Goal: Task Accomplishment & Management: Complete application form

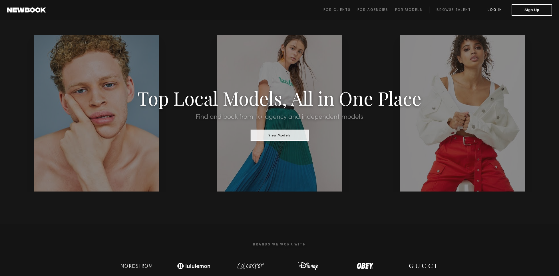
click at [499, 9] on link "Log in" at bounding box center [495, 10] width 34 height 7
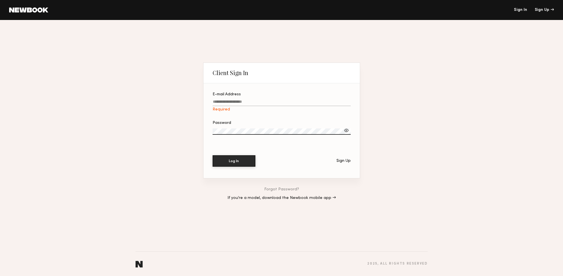
type input "**********"
click at [243, 161] on button "Log In" at bounding box center [234, 160] width 43 height 11
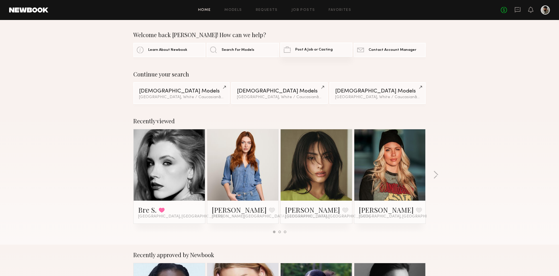
click at [324, 51] on span "Post A Job or Casting" at bounding box center [313, 50] width 37 height 4
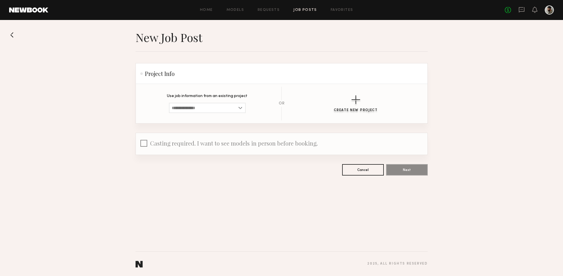
click at [352, 100] on div "button" at bounding box center [355, 99] width 9 height 9
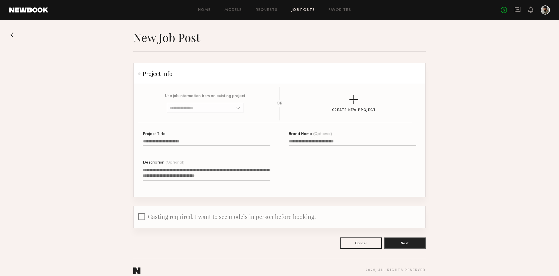
click at [199, 140] on input "Project Title" at bounding box center [207, 142] width 128 height 7
type input "**********"
click at [187, 175] on textarea "Description (Optional)" at bounding box center [207, 174] width 128 height 14
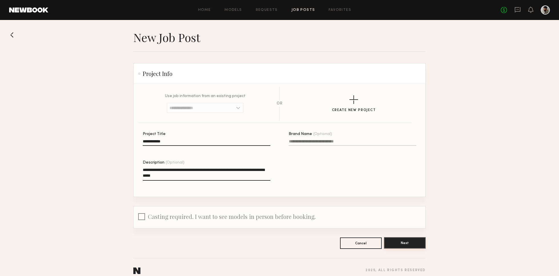
type textarea "**********"
click at [419, 242] on button "Next" at bounding box center [405, 242] width 42 height 11
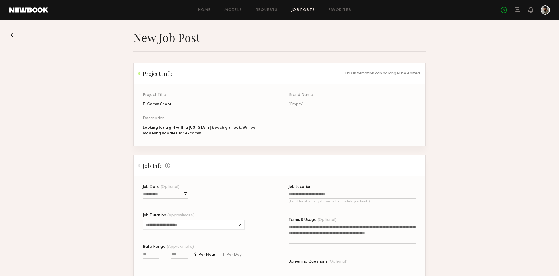
click at [186, 193] on div at bounding box center [185, 193] width 3 height 3
click at [203, 188] on div "Job Date (Optional) September 2025 Sun Mon Tue Wed Thu Fri Sat 31 1 2 3 4 5 6 7…" at bounding box center [207, 240] width 128 height 111
click at [185, 194] on div at bounding box center [185, 193] width 3 height 3
click at [178, 230] on button "17" at bounding box center [177, 232] width 9 height 6
drag, startPoint x: 558, startPoint y: 115, endPoint x: 558, endPoint y: 121, distance: 5.7
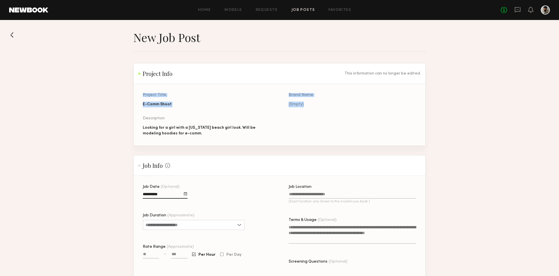
click at [558, 122] on section "New Job Post Project Info This information can no longer be edited. Project Tit…" at bounding box center [279, 223] width 559 height 386
click at [557, 120] on section "New Job Post Project Info This information can no longer be edited. Project Tit…" at bounding box center [279, 223] width 559 height 386
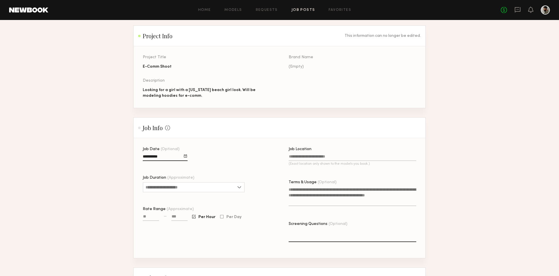
scroll to position [42, 0]
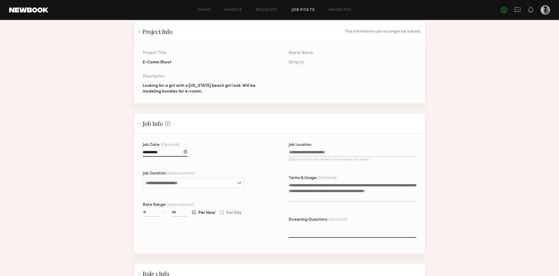
click at [376, 152] on input "Job Location (Exact location only shown to the models you book.)" at bounding box center [352, 153] width 128 height 7
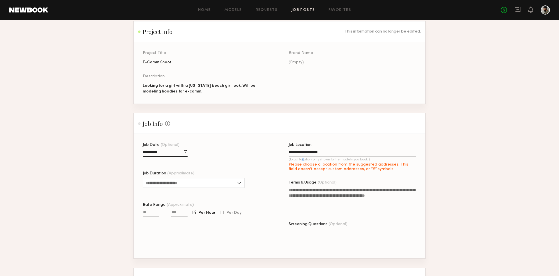
type input "**********"
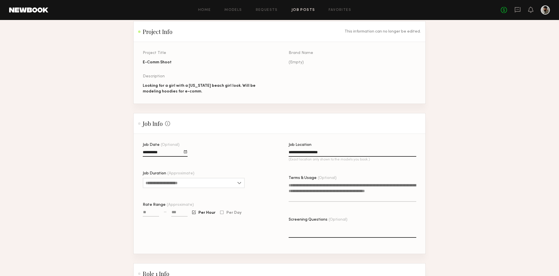
click at [270, 166] on div "**********" at bounding box center [289, 198] width 292 height 111
click at [171, 183] on input "Job Duration (Approximate)" at bounding box center [194, 183] width 102 height 10
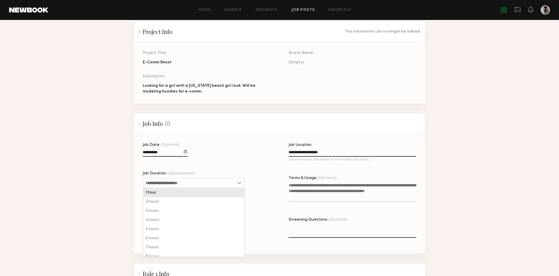
click at [161, 195] on div "1 hour" at bounding box center [193, 192] width 101 height 9
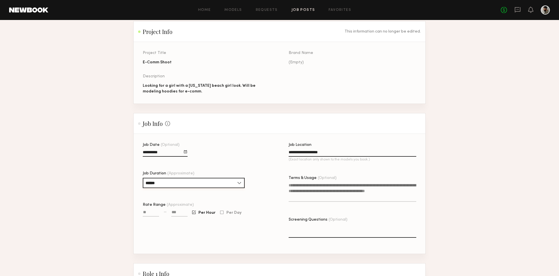
drag, startPoint x: 165, startPoint y: 185, endPoint x: 164, endPoint y: 189, distance: 4.2
click at [165, 185] on input "******" at bounding box center [194, 183] width 102 height 10
click at [161, 202] on div "2 hours" at bounding box center [193, 201] width 101 height 9
type input "*******"
click at [156, 214] on input "Rate Range (Approximate)" at bounding box center [151, 213] width 16 height 7
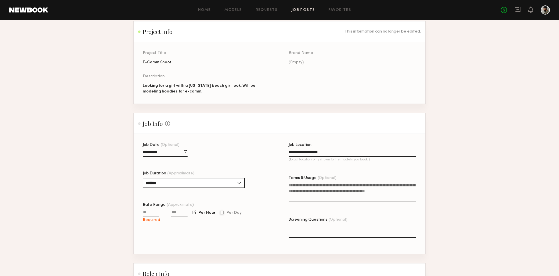
click at [222, 212] on div at bounding box center [221, 213] width 3 height 4
click at [207, 213] on span "Per Hour" at bounding box center [206, 212] width 17 height 3
click at [154, 215] on input "Rate Range (Approximate)" at bounding box center [151, 213] width 16 height 7
type input "***"
click at [178, 214] on input at bounding box center [179, 213] width 16 height 7
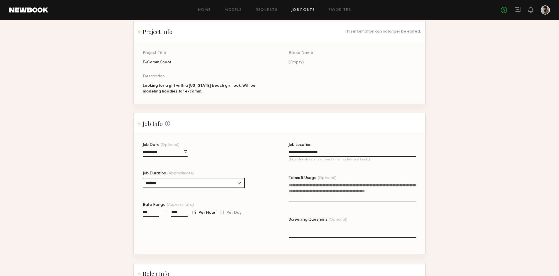
type input "****"
click at [172, 236] on div "Job Date (Optional) Job Duration (Approximate) ******* 1 hour 2 hours 3 hours 4…" at bounding box center [207, 198] width 128 height 111
click at [324, 198] on textarea "Terms & Usage (Optional)" at bounding box center [352, 191] width 128 height 19
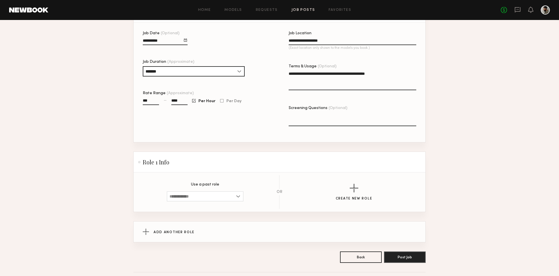
scroll to position [163, 0]
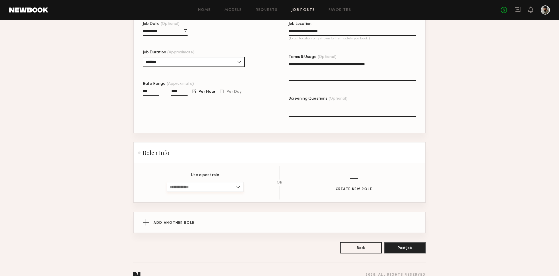
type textarea "**********"
click at [235, 188] on input at bounding box center [205, 187] width 77 height 10
click at [316, 177] on div "Create New Role" at bounding box center [353, 182] width 125 height 17
click at [350, 178] on div "button" at bounding box center [353, 178] width 9 height 9
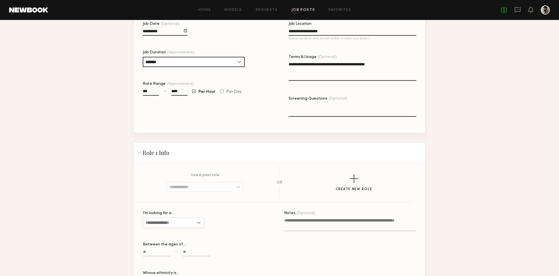
click at [195, 221] on input "I’m looking for a…" at bounding box center [173, 222] width 61 height 10
click at [183, 233] on div "Female" at bounding box center [173, 232] width 60 height 9
type input "******"
drag, startPoint x: 558, startPoint y: 118, endPoint x: 557, endPoint y: 121, distance: 2.9
click at [558, 122] on section "**********" at bounding box center [279, 136] width 559 height 538
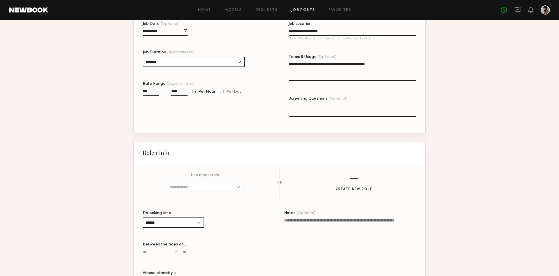
click at [553, 121] on section "**********" at bounding box center [279, 136] width 559 height 538
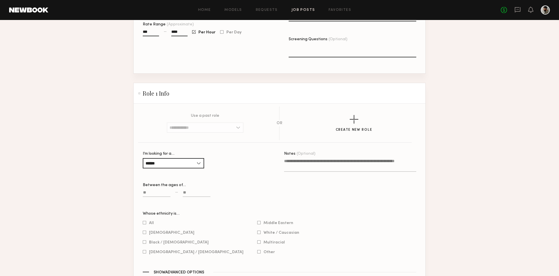
scroll to position [223, 0]
click at [159, 191] on input at bounding box center [157, 193] width 28 height 7
type input "**"
click at [263, 231] on span "White / Caucasian" at bounding box center [281, 231] width 36 height 3
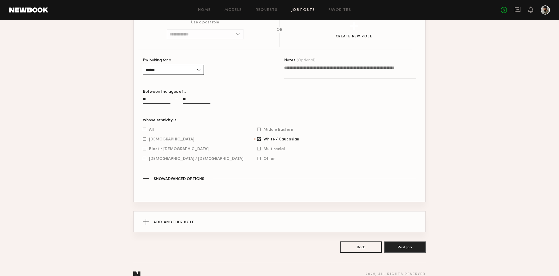
scroll to position [316, 0]
click at [187, 179] on span "Show Advanced Options" at bounding box center [178, 179] width 50 height 4
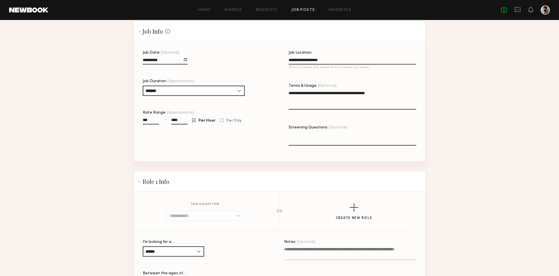
scroll to position [392, 0]
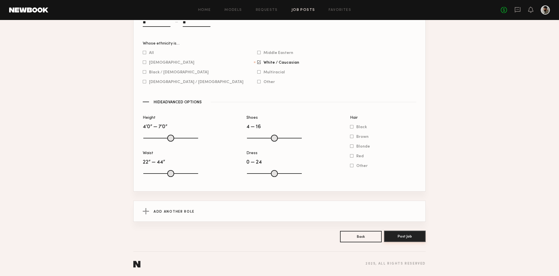
click at [416, 236] on button "Post Job" at bounding box center [405, 235] width 42 height 11
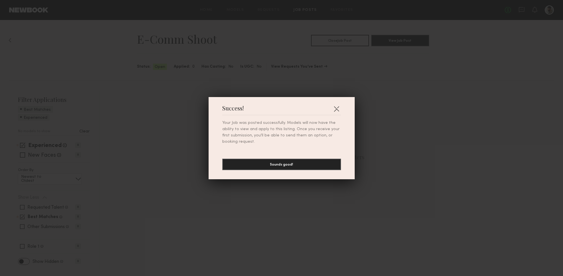
click at [285, 166] on button "Sounds good!" at bounding box center [281, 164] width 119 height 11
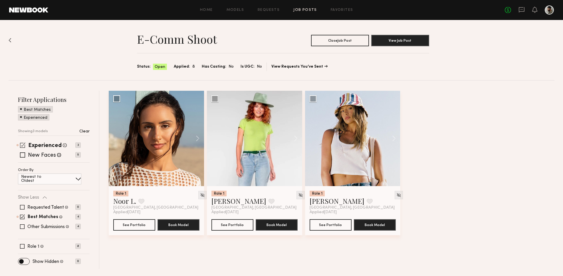
click at [22, 145] on span at bounding box center [22, 144] width 5 height 5
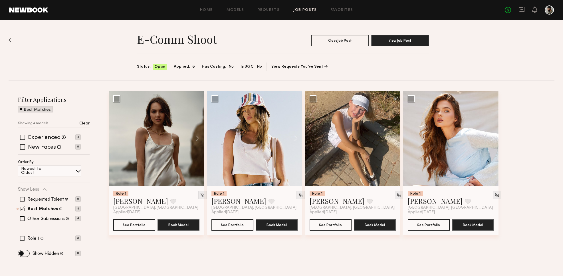
click at [21, 240] on span at bounding box center [22, 238] width 5 height 5
click at [21, 209] on span at bounding box center [22, 208] width 5 height 5
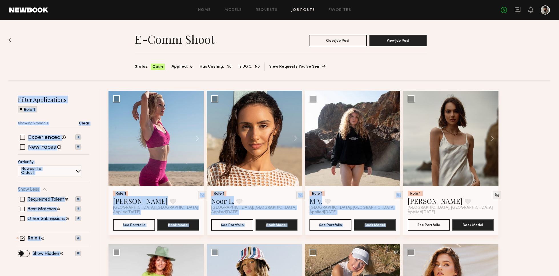
drag, startPoint x: 559, startPoint y: 81, endPoint x: 545, endPoint y: 92, distance: 17.5
click at [555, 88] on div "E-Comm Shoot Close Job Post View Job Post Status: Open Applied: 8 Has Casting: …" at bounding box center [279, 209] width 559 height 378
click at [534, 103] on div "Role 1 Willow R. Favorite Los Angeles, CA Applied 09/08/2025 See Portfolio Book…" at bounding box center [330, 244] width 444 height 307
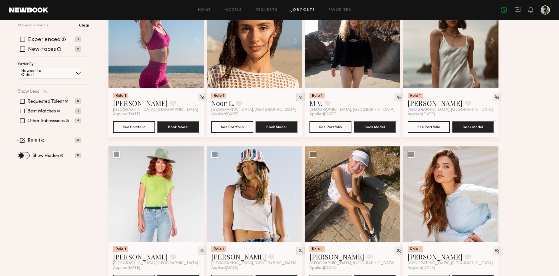
scroll to position [122, 0]
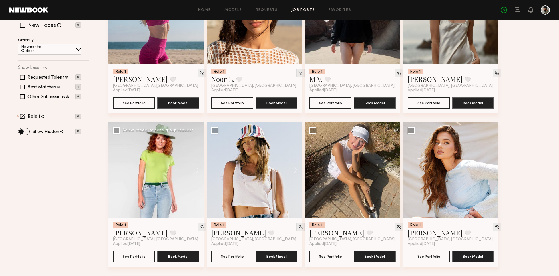
click at [183, 193] on div at bounding box center [155, 169] width 95 height 95
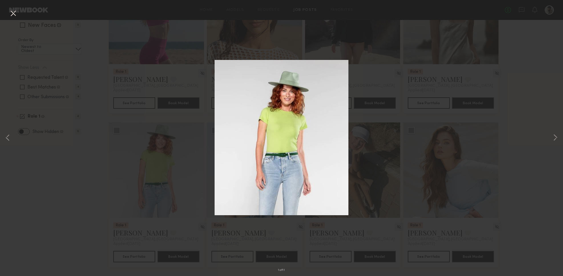
click at [160, 173] on div "1 of 11" at bounding box center [281, 138] width 563 height 276
click at [15, 19] on div "1 of 11" at bounding box center [281, 138] width 563 height 276
click at [12, 13] on button at bounding box center [13, 14] width 9 height 10
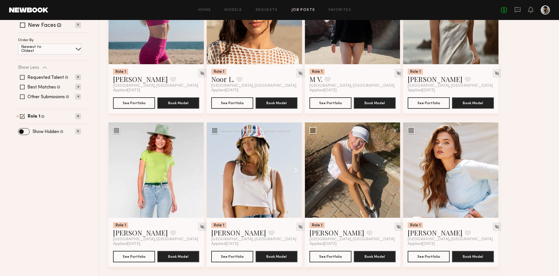
click at [296, 166] on button at bounding box center [293, 169] width 18 height 95
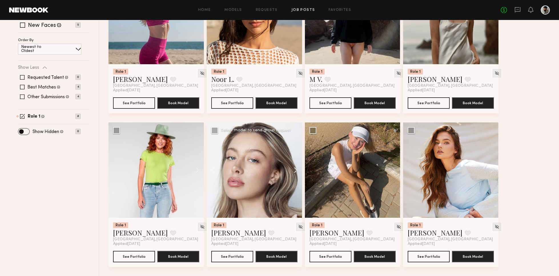
click at [296, 169] on button at bounding box center [293, 169] width 18 height 95
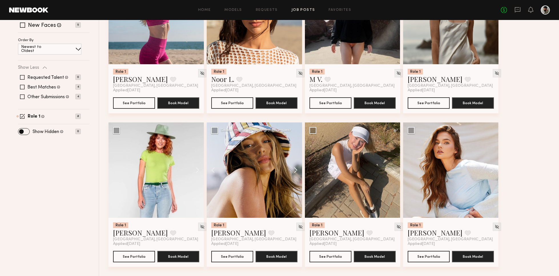
click at [297, 169] on button at bounding box center [293, 169] width 18 height 95
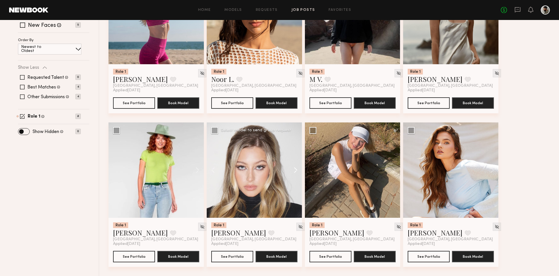
click at [295, 171] on button at bounding box center [293, 169] width 18 height 95
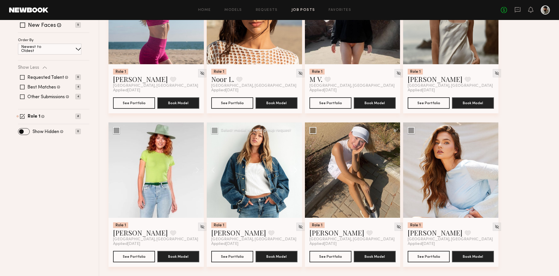
click at [295, 171] on button at bounding box center [293, 169] width 18 height 95
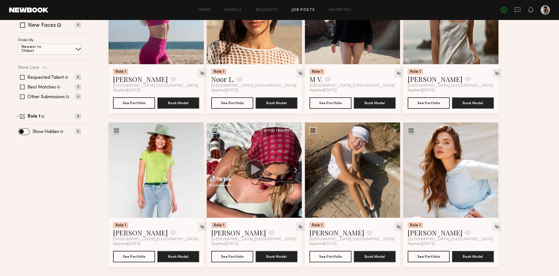
click at [294, 172] on button at bounding box center [293, 169] width 18 height 95
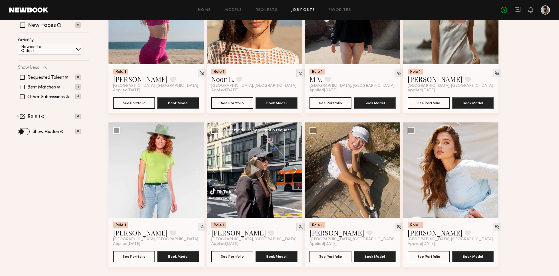
click at [294, 172] on button at bounding box center [293, 169] width 18 height 95
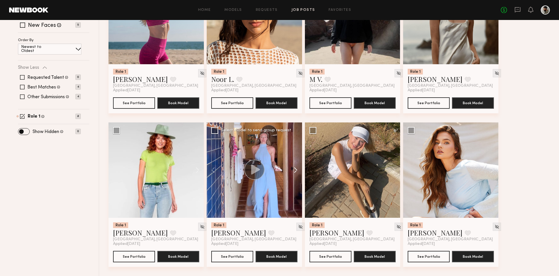
click at [294, 173] on button at bounding box center [293, 169] width 18 height 95
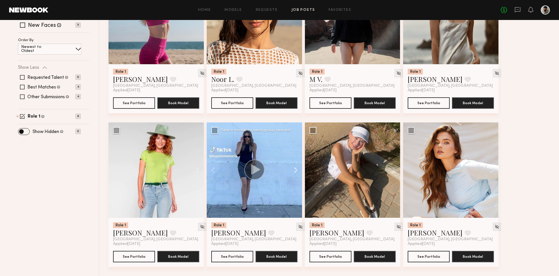
click at [294, 173] on button at bounding box center [293, 169] width 18 height 95
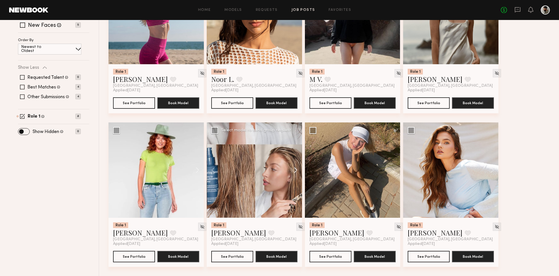
click at [294, 173] on button at bounding box center [293, 169] width 18 height 95
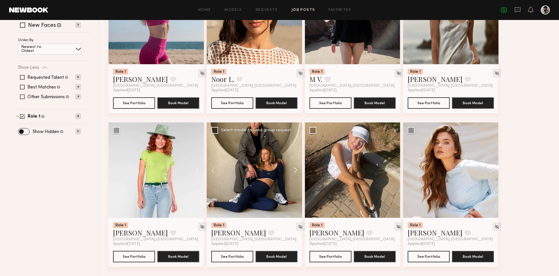
click at [294, 174] on button at bounding box center [293, 169] width 18 height 95
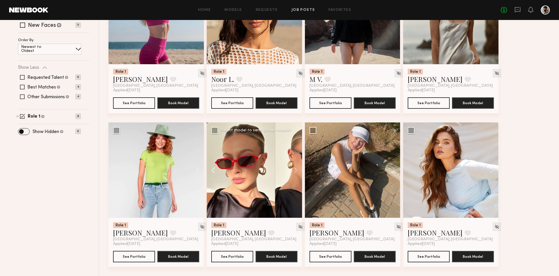
click at [216, 173] on button at bounding box center [216, 169] width 18 height 95
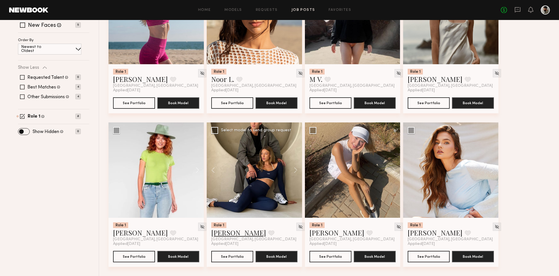
click at [227, 232] on link "[PERSON_NAME]" at bounding box center [238, 232] width 55 height 9
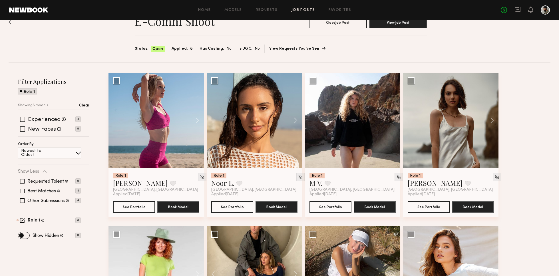
scroll to position [4, 0]
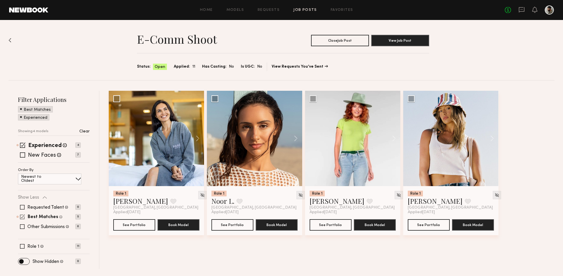
click at [22, 215] on span at bounding box center [22, 216] width 5 height 5
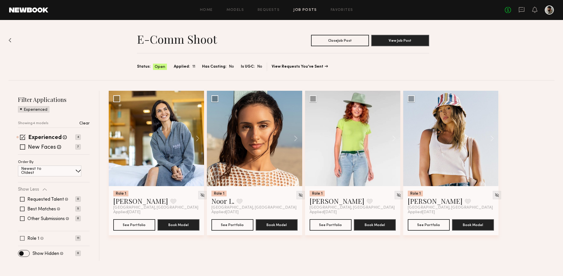
click at [21, 237] on span at bounding box center [22, 238] width 5 height 5
click at [24, 147] on span at bounding box center [22, 146] width 5 height 5
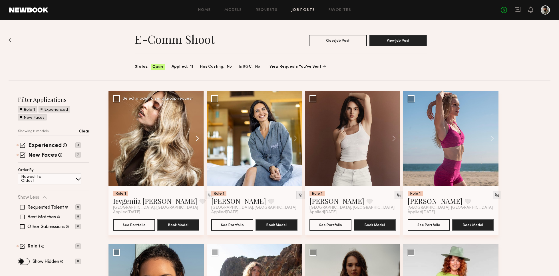
click at [194, 138] on button at bounding box center [194, 138] width 18 height 95
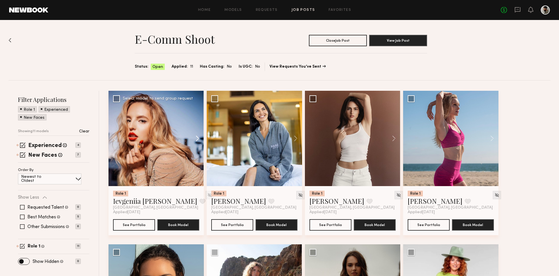
click at [196, 137] on button at bounding box center [194, 138] width 18 height 95
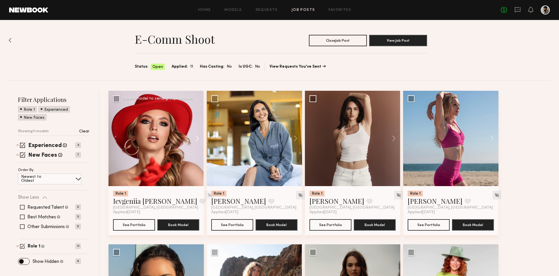
click at [196, 139] on button at bounding box center [194, 138] width 18 height 95
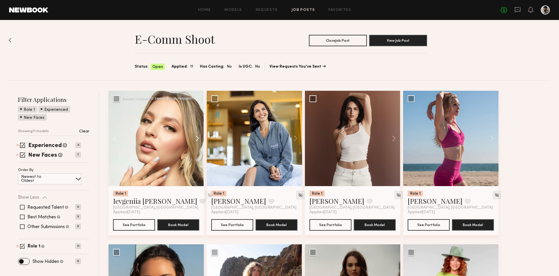
click at [197, 139] on button at bounding box center [194, 138] width 18 height 95
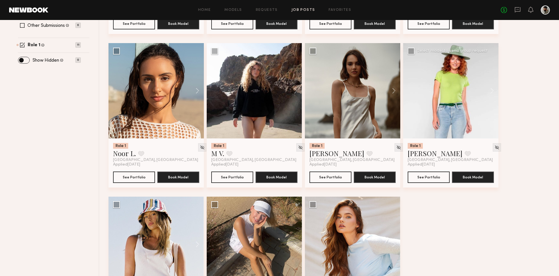
scroll to position [202, 0]
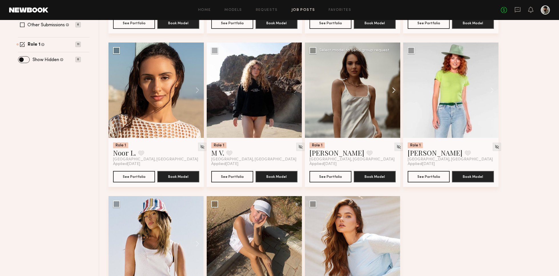
click at [394, 92] on button at bounding box center [391, 90] width 18 height 95
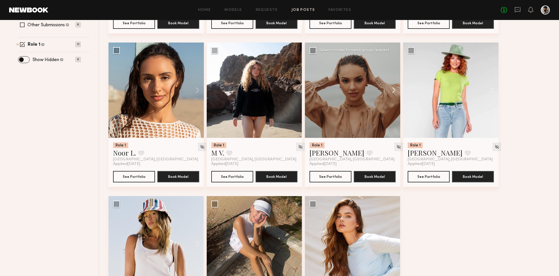
click at [395, 90] on button at bounding box center [391, 90] width 18 height 95
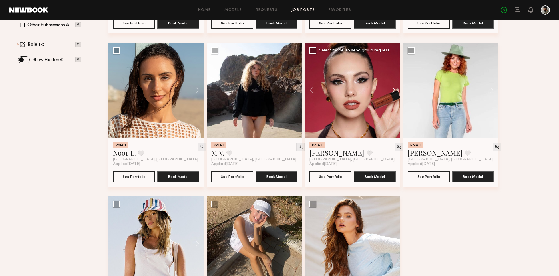
click at [395, 90] on button at bounding box center [391, 90] width 18 height 95
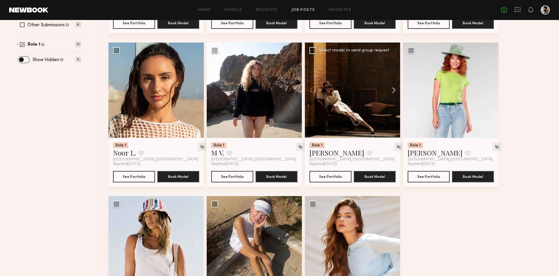
click at [396, 90] on button at bounding box center [391, 90] width 18 height 95
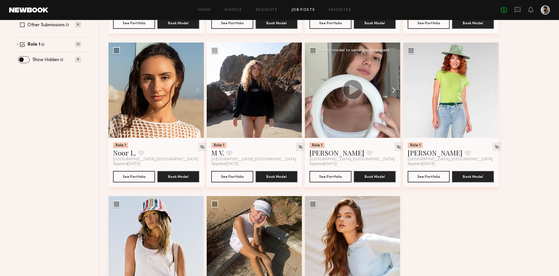
click at [396, 90] on button at bounding box center [391, 90] width 18 height 95
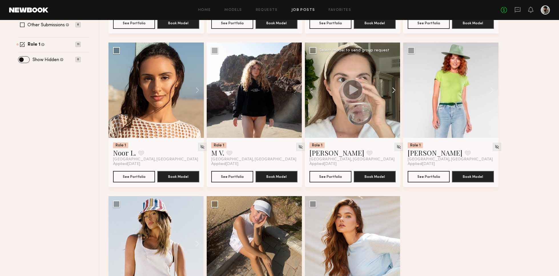
click at [395, 90] on button at bounding box center [391, 90] width 18 height 95
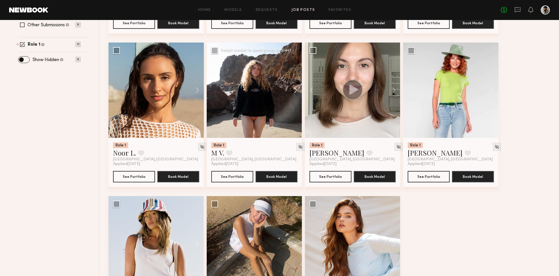
click at [297, 91] on button at bounding box center [293, 90] width 18 height 95
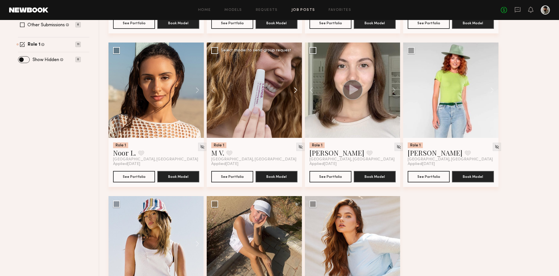
click at [296, 91] on button at bounding box center [293, 90] width 18 height 95
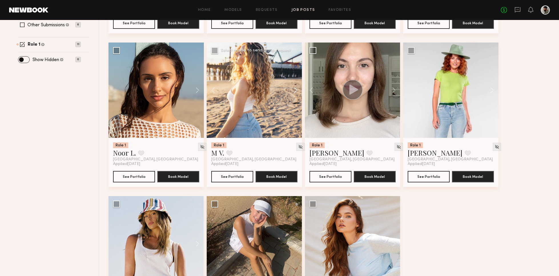
click at [297, 91] on button at bounding box center [293, 90] width 18 height 95
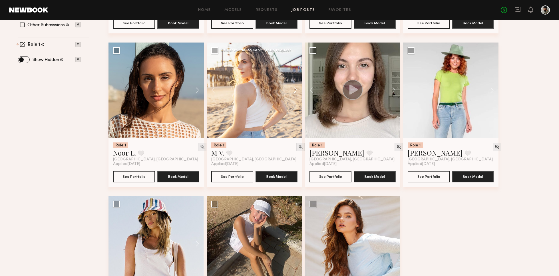
click at [298, 90] on button at bounding box center [293, 90] width 18 height 95
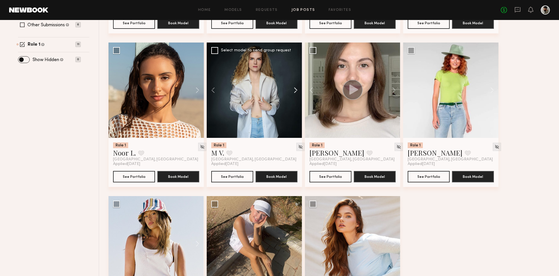
click at [297, 91] on button at bounding box center [293, 90] width 18 height 95
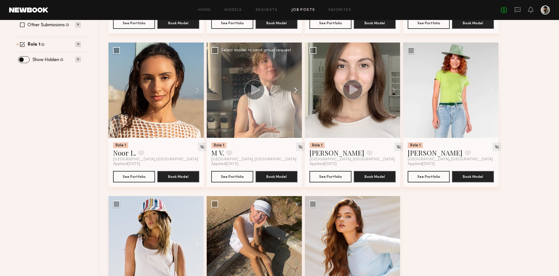
click at [297, 91] on button at bounding box center [293, 90] width 18 height 95
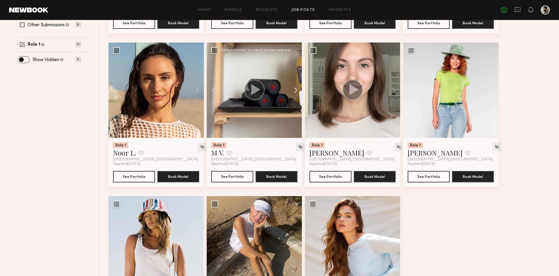
click at [298, 91] on button at bounding box center [293, 90] width 18 height 95
